Goal: Communication & Community: Answer question/provide support

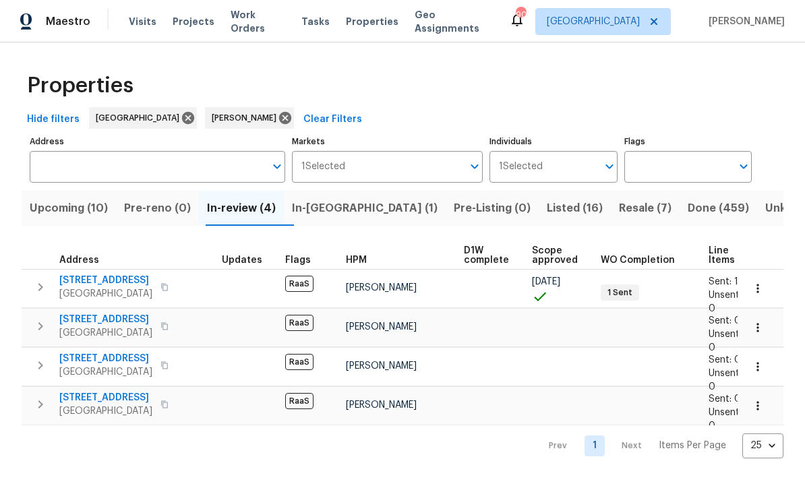
click at [547, 202] on span "Listed (16)" at bounding box center [575, 208] width 56 height 19
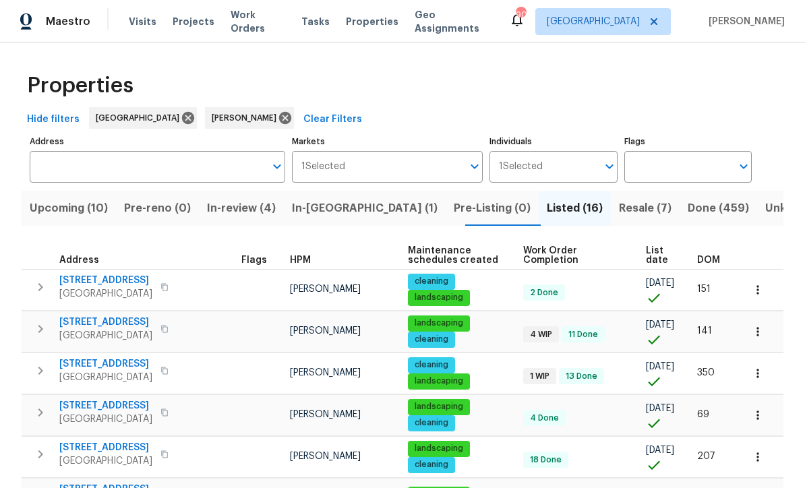
click at [106, 326] on span "[STREET_ADDRESS]" at bounding box center [105, 322] width 93 height 13
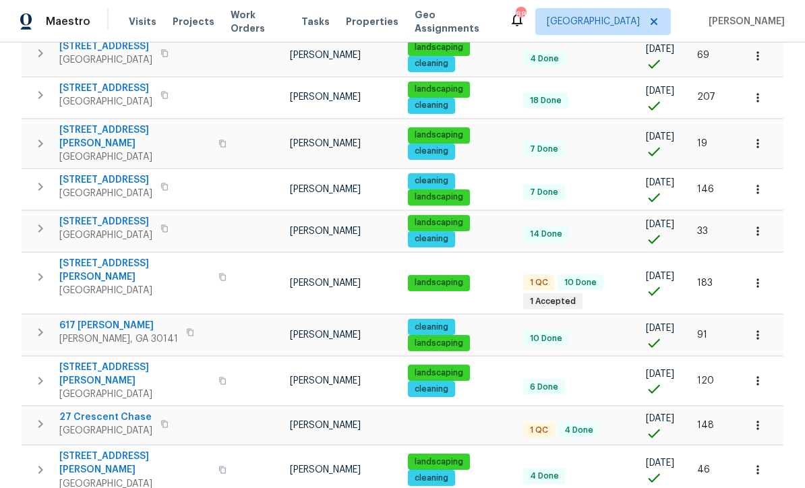
scroll to position [362, 0]
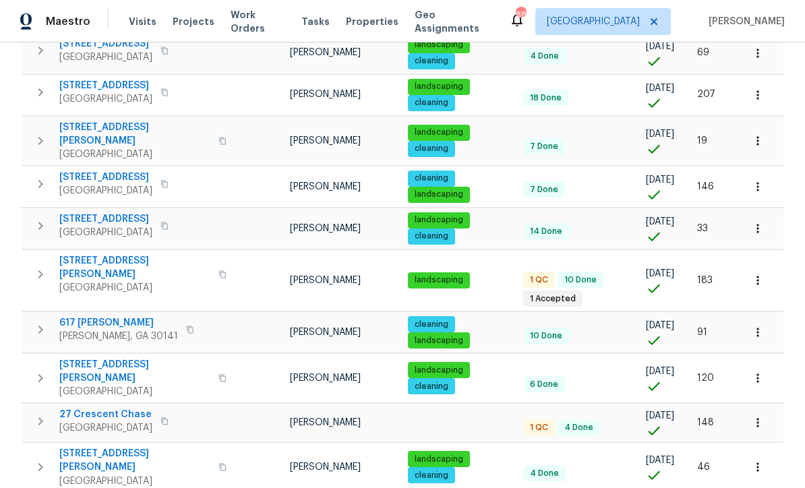
click at [92, 254] on span "[STREET_ADDRESS][PERSON_NAME]" at bounding box center [134, 267] width 151 height 27
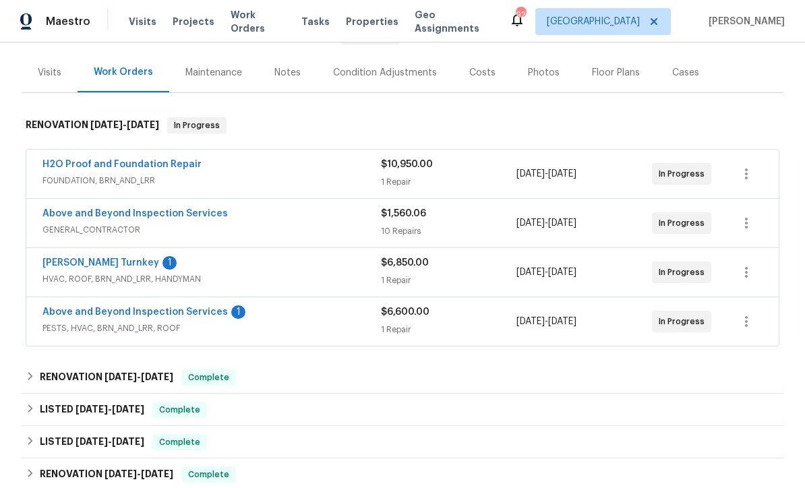
scroll to position [152, 0]
click at [76, 258] on link "Davis Turnkey" at bounding box center [100, 262] width 117 height 9
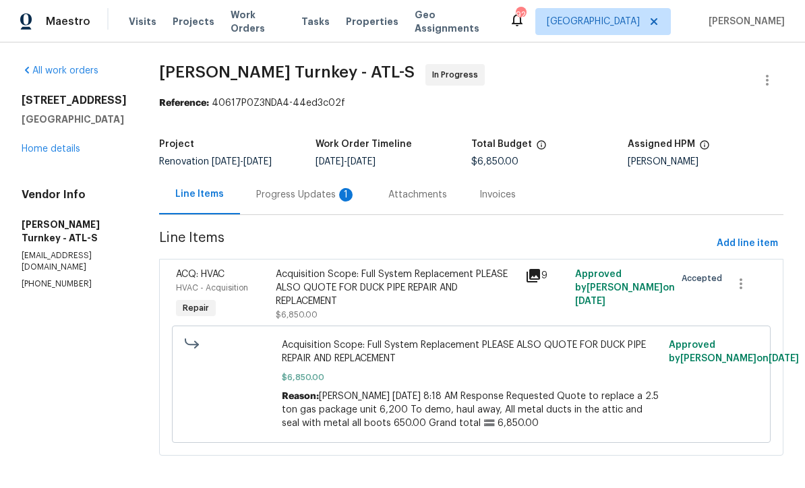
click at [273, 192] on div "Progress Updates 1" at bounding box center [306, 194] width 100 height 13
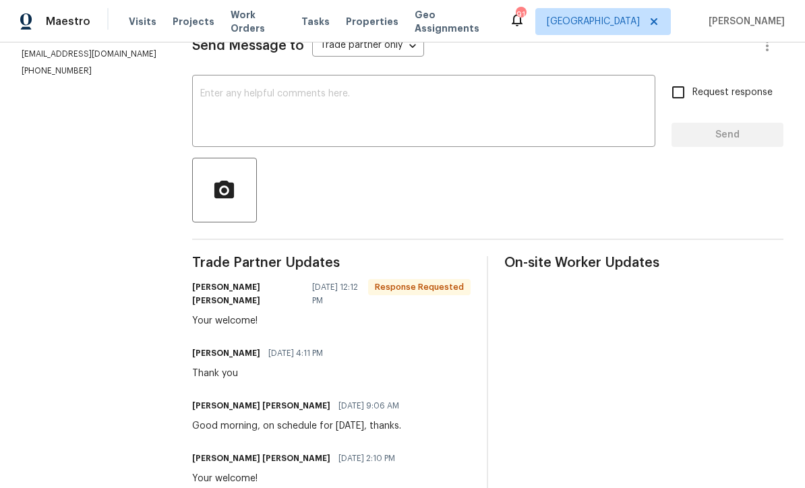
scroll to position [243, 0]
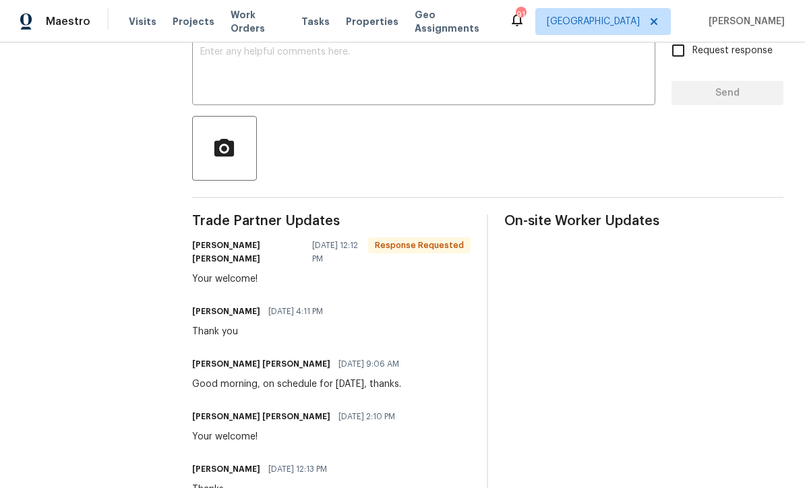
click at [205, 63] on textarea at bounding box center [423, 70] width 447 height 47
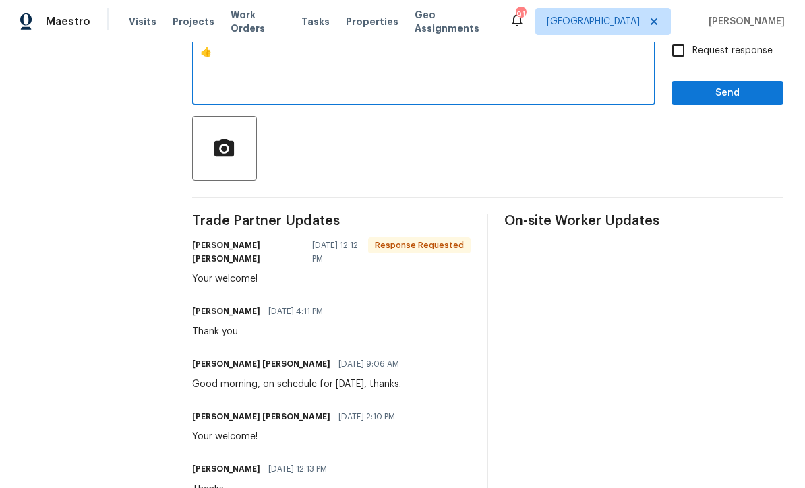
type textarea "👍"
click at [717, 91] on span "Send" at bounding box center [728, 93] width 90 height 17
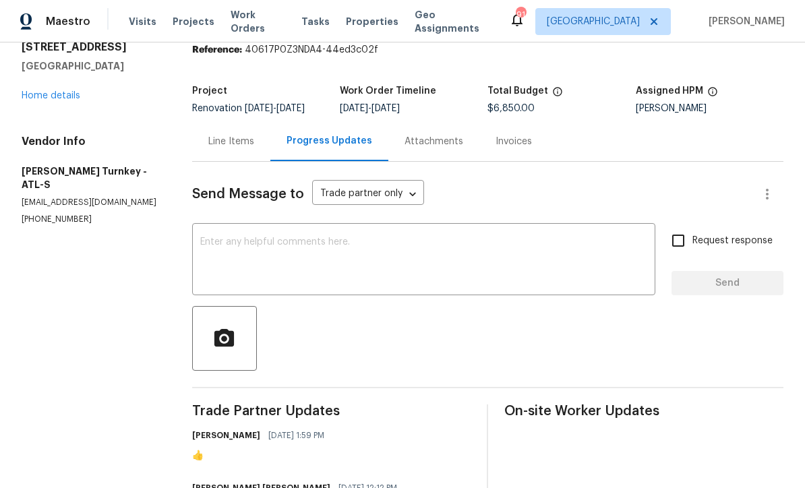
scroll to position [51, 0]
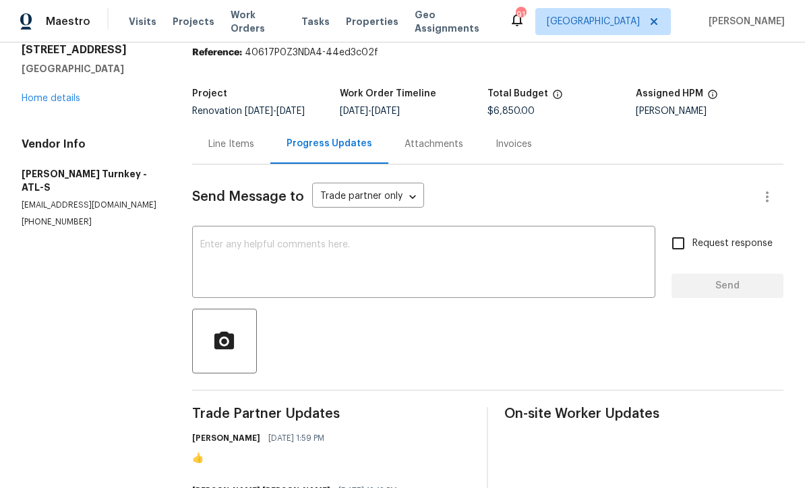
click at [40, 94] on link "Home details" at bounding box center [51, 98] width 59 height 9
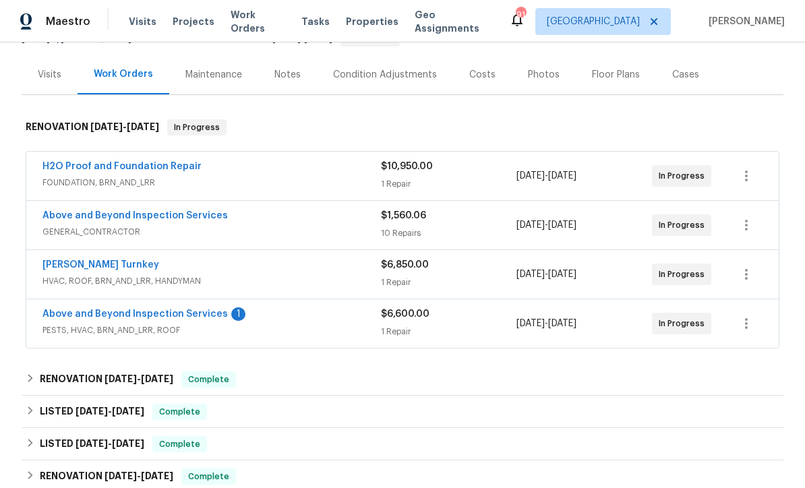
scroll to position [151, 0]
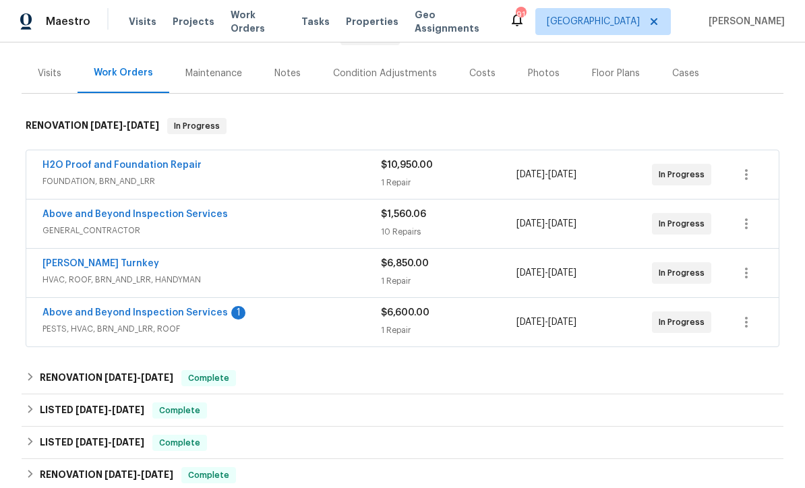
click at [112, 311] on link "Above and Beyond Inspection Services" at bounding box center [134, 312] width 185 height 9
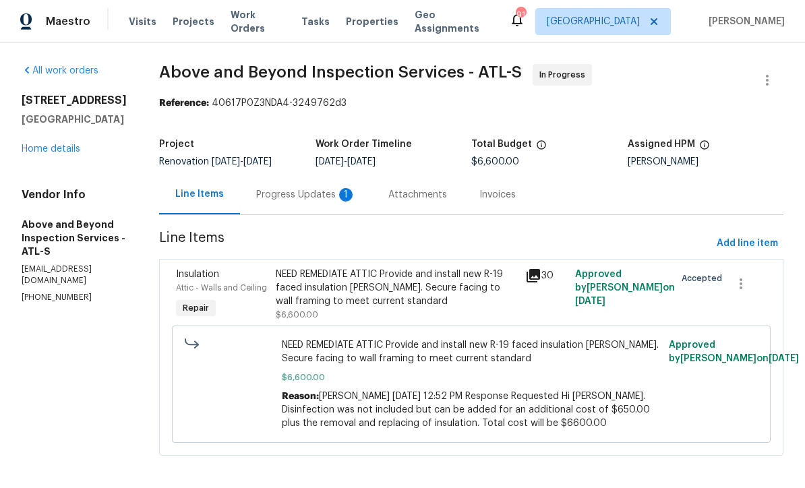
click at [324, 201] on div "Progress Updates 1" at bounding box center [306, 194] width 100 height 13
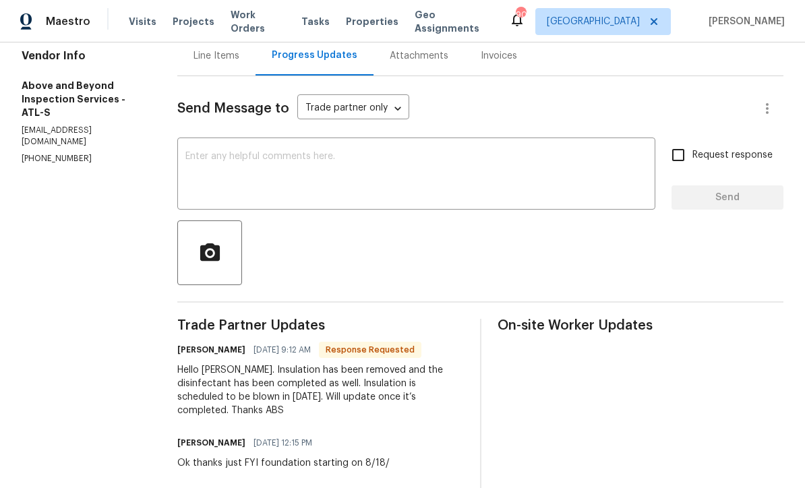
scroll to position [140, 0]
click at [229, 158] on div "x ​" at bounding box center [416, 174] width 478 height 69
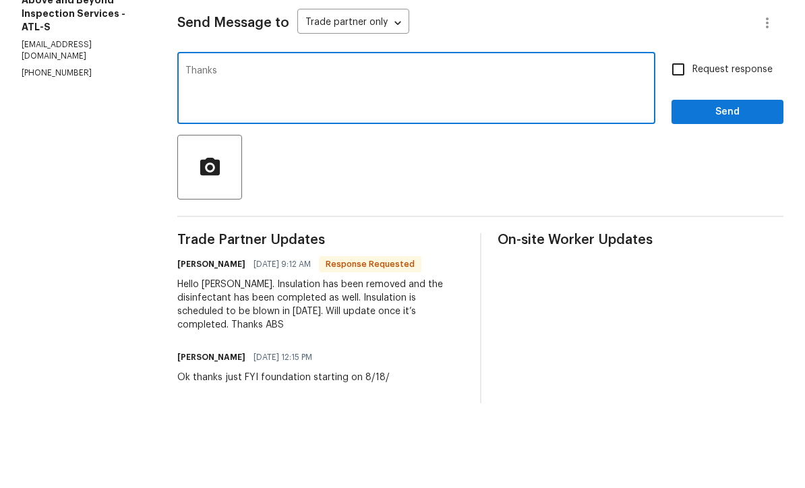
type textarea "Thanks"
click at [685, 140] on input "Request response" at bounding box center [678, 154] width 28 height 28
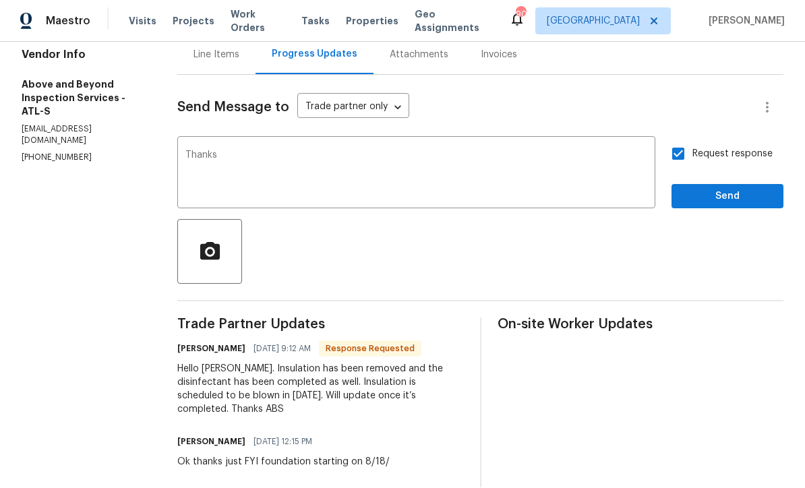
click at [679, 140] on input "Request response" at bounding box center [678, 154] width 28 height 28
checkbox input "false"
click at [712, 189] on span "Send" at bounding box center [728, 197] width 90 height 17
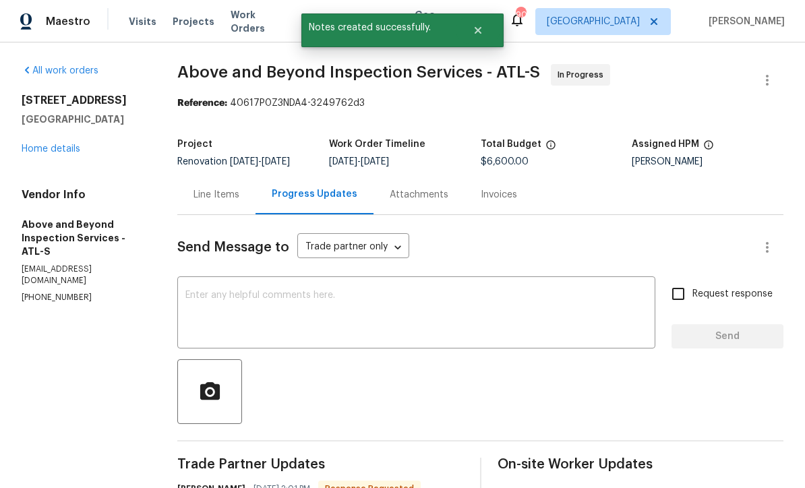
click at [44, 144] on link "Home details" at bounding box center [51, 148] width 59 height 9
